Goal: Find specific page/section: Find specific page/section

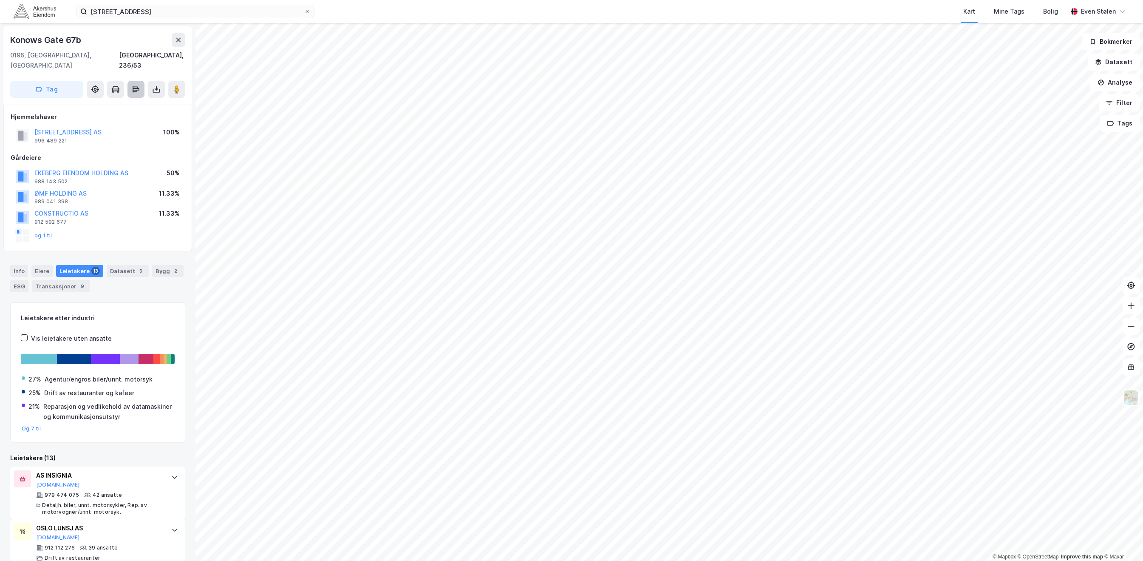
scroll to position [19, 0]
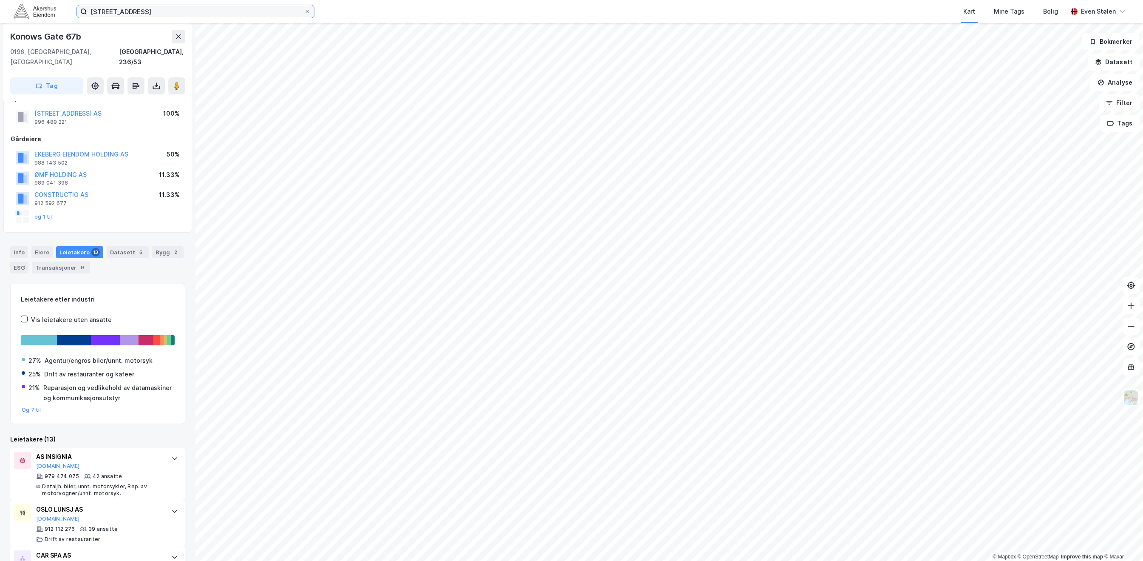
click at [197, 6] on input "[STREET_ADDRESS]" at bounding box center [195, 11] width 217 height 13
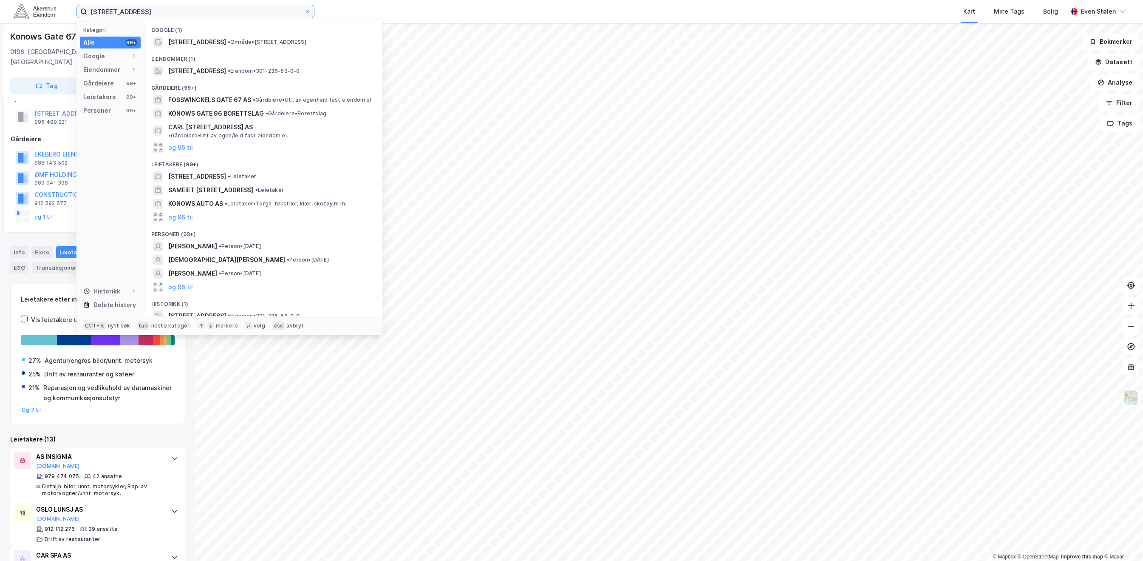
click at [197, 6] on input "[STREET_ADDRESS]" at bounding box center [195, 11] width 217 height 13
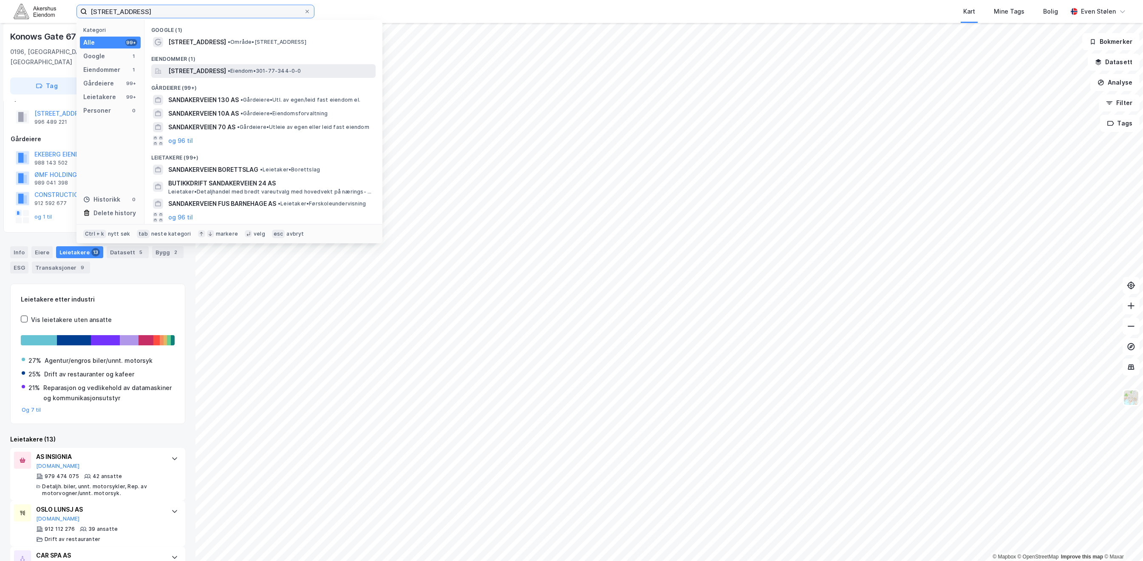
type input "[STREET_ADDRESS]"
